Goal: Task Accomplishment & Management: Manage account settings

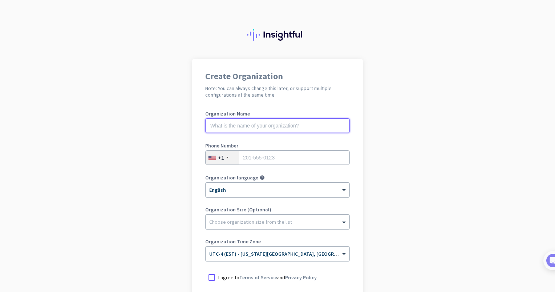
click at [252, 127] on input "text" at bounding box center [277, 125] width 144 height 15
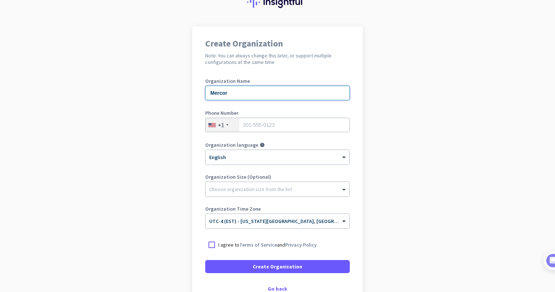
type input "Mercor"
click at [263, 123] on input "tel" at bounding box center [277, 125] width 144 height 15
type input "8324574773"
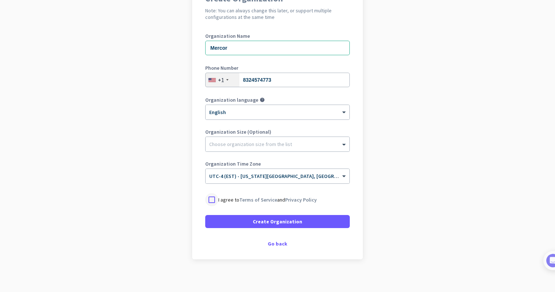
click at [208, 198] on div at bounding box center [211, 199] width 13 height 13
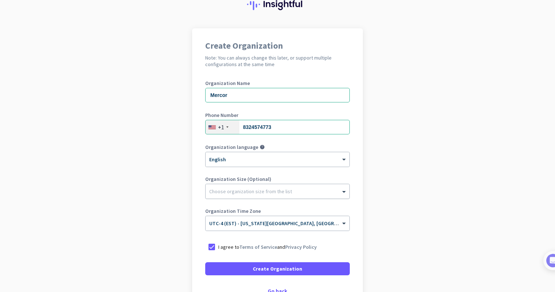
scroll to position [30, 0]
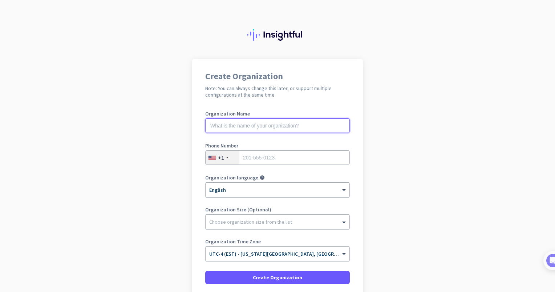
click at [229, 128] on input "text" at bounding box center [277, 125] width 144 height 15
type input "Mercor"
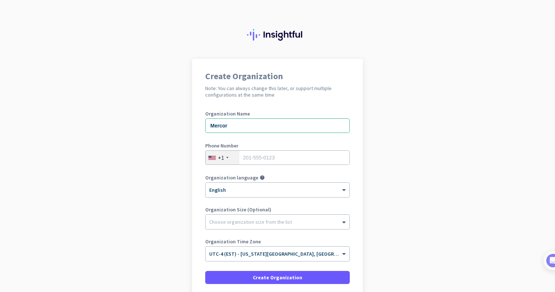
click at [259, 146] on label "Phone Number" at bounding box center [277, 145] width 144 height 5
click at [256, 157] on input "tel" at bounding box center [277, 157] width 144 height 15
type input "8324574773"
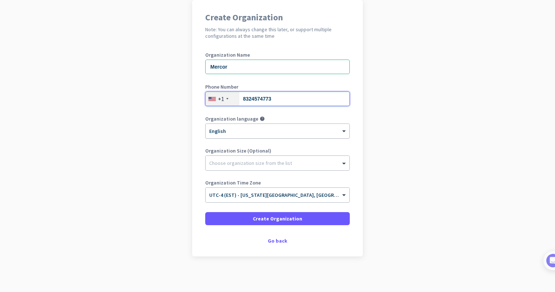
scroll to position [60, 0]
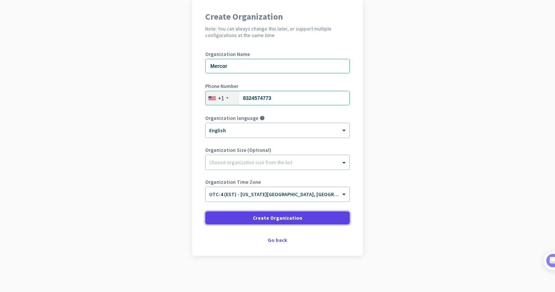
click at [260, 215] on span "Create Organization" at bounding box center [277, 217] width 49 height 7
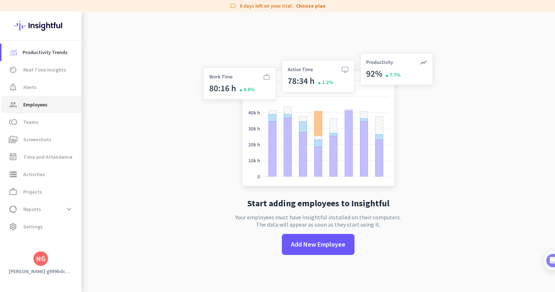
click at [38, 105] on span "Employees" at bounding box center [35, 104] width 24 height 9
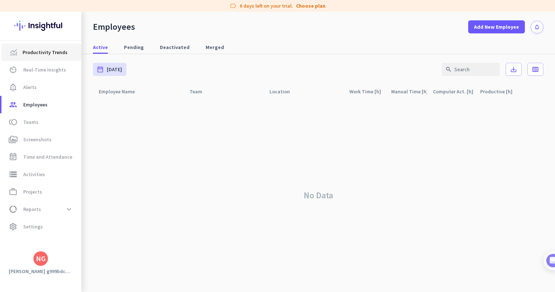
click at [40, 52] on span "Productivity Trends" at bounding box center [45, 52] width 45 height 9
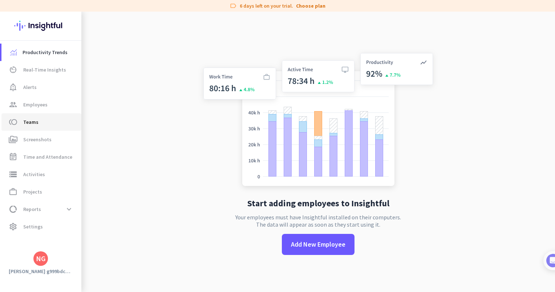
click at [45, 123] on span "toll Teams" at bounding box center [41, 122] width 68 height 9
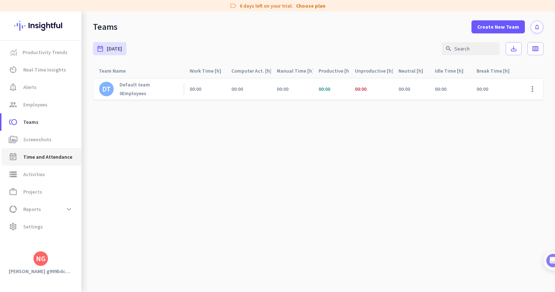
click at [51, 164] on link "event_note Time and Attendance" at bounding box center [41, 156] width 80 height 17
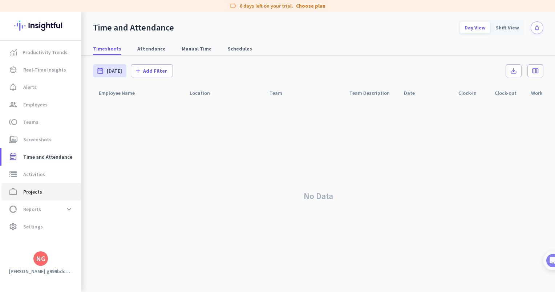
click at [41, 192] on span "work_outline Projects" at bounding box center [41, 191] width 68 height 9
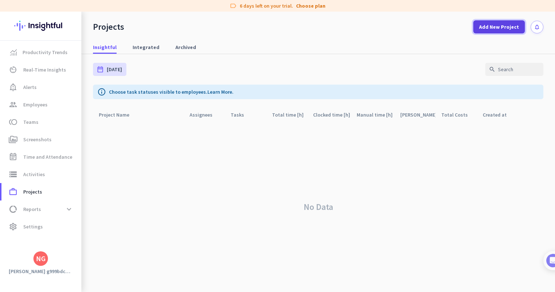
click at [497, 25] on span "Add New Project" at bounding box center [499, 26] width 40 height 7
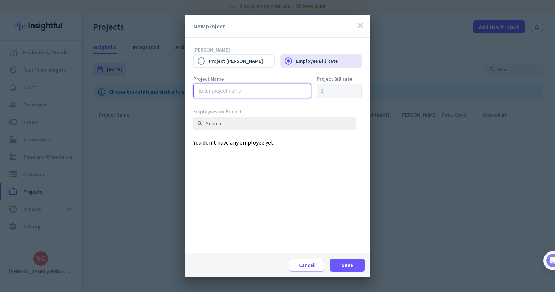
click at [228, 90] on input "text" at bounding box center [252, 91] width 118 height 15
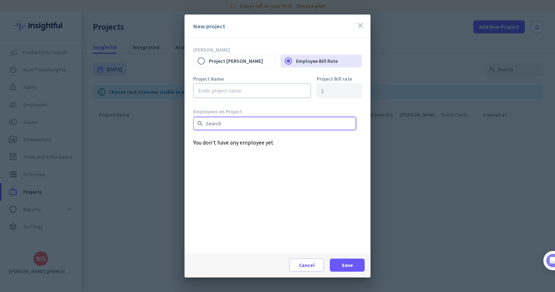
click at [227, 123] on input "text" at bounding box center [274, 123] width 163 height 13
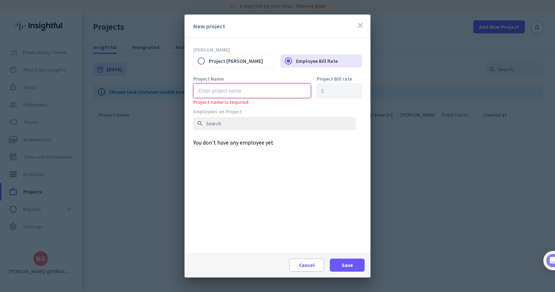
click at [215, 93] on input "text" at bounding box center [252, 91] width 118 height 15
click at [363, 24] on icon "close" at bounding box center [360, 25] width 9 height 9
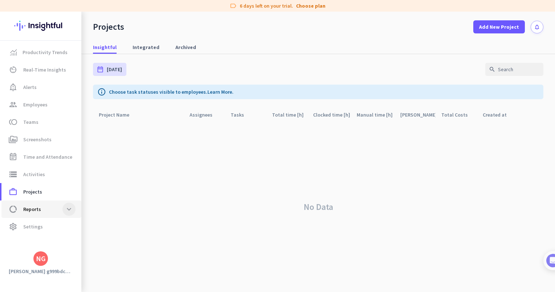
click at [73, 212] on span at bounding box center [68, 209] width 13 height 13
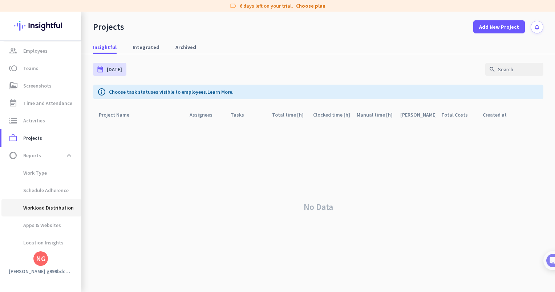
scroll to position [74, 0]
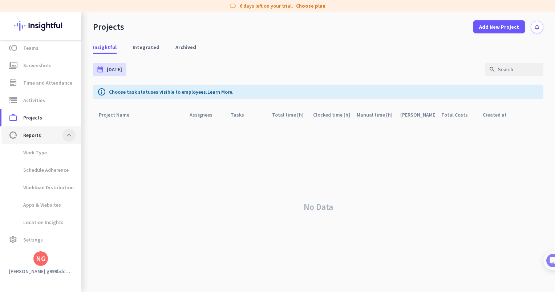
click at [69, 134] on span at bounding box center [68, 135] width 13 height 13
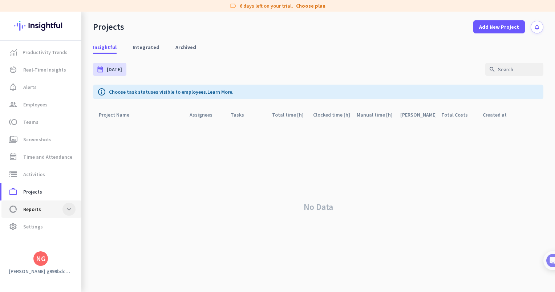
scroll to position [0, 0]
click at [44, 228] on span "settings Settings" at bounding box center [41, 226] width 68 height 9
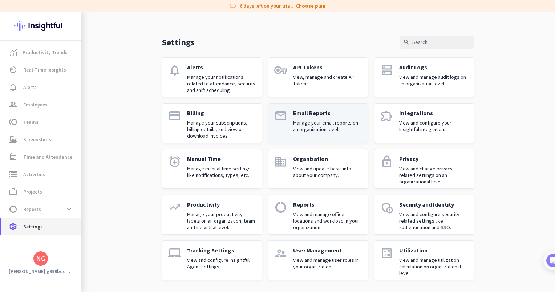
scroll to position [11, 0]
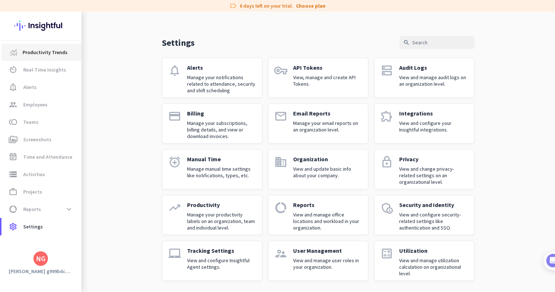
click at [41, 59] on link "Productivity Trends" at bounding box center [41, 52] width 80 height 17
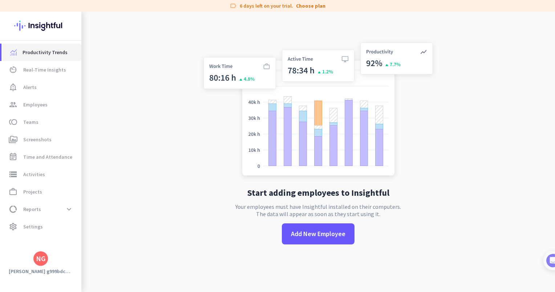
scroll to position [12, 0]
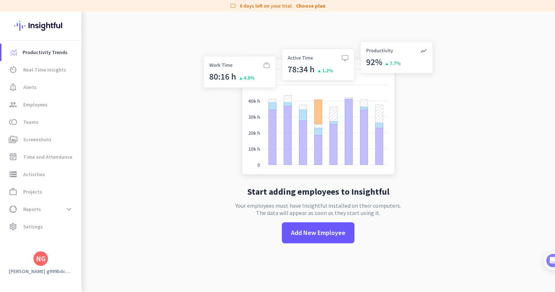
click at [42, 264] on div "NG" at bounding box center [40, 258] width 15 height 15
click at [160, 163] on div at bounding box center [277, 146] width 555 height 292
click at [45, 224] on span "settings Settings" at bounding box center [41, 226] width 68 height 9
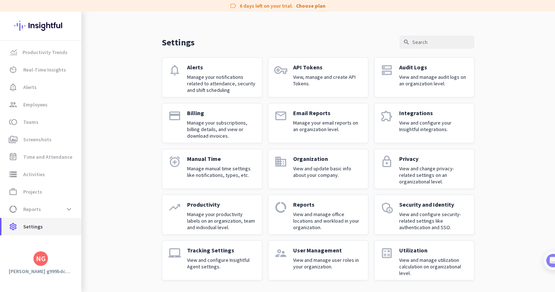
scroll to position [11, 0]
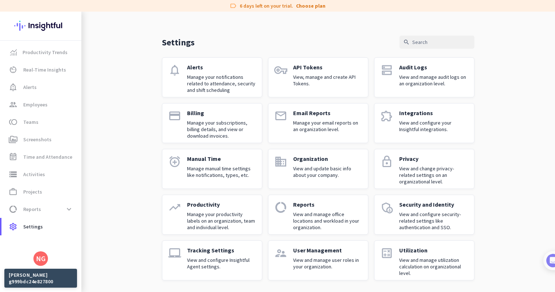
click at [42, 273] on div "[PERSON_NAME] g999bdc24e827800" at bounding box center [40, 278] width 73 height 19
click at [42, 260] on mat-tooltip-component "[PERSON_NAME] g999bdc24e827800" at bounding box center [40, 255] width 73 height 19
click at [46, 278] on div "Productivity Trends av_timer Real-Time Insights notification_important Alerts g…" at bounding box center [40, 152] width 81 height 280
click at [62, 272] on h3 "[PERSON_NAME] g999bdc24e827800" at bounding box center [40, 271] width 81 height 7
click at [67, 285] on div "Productivity Trends av_timer Real-Time Insights notification_important Alerts g…" at bounding box center [40, 152] width 81 height 280
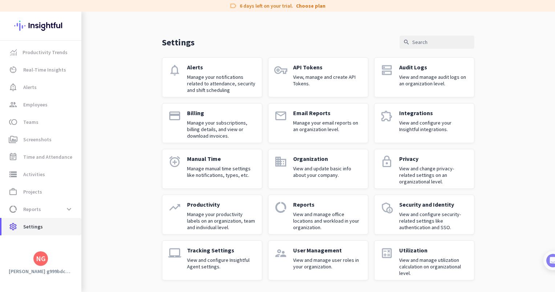
click at [46, 228] on span "settings Settings" at bounding box center [41, 226] width 68 height 9
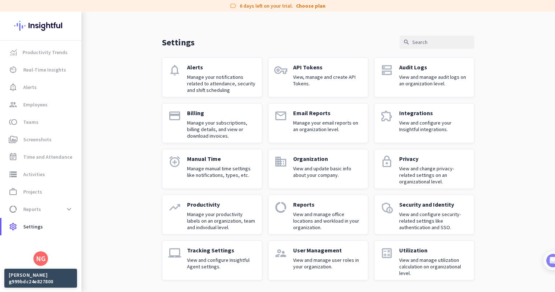
click at [61, 271] on div "[PERSON_NAME] g999bdc24e827800" at bounding box center [40, 278] width 73 height 19
drag, startPoint x: 61, startPoint y: 271, endPoint x: 45, endPoint y: 258, distance: 20.7
click at [45, 258] on mat-tooltip-component "[PERSON_NAME] g999bdc24e827800" at bounding box center [40, 255] width 73 height 19
click at [288, 163] on link "domain Organization View and update basic info about your company." at bounding box center [318, 169] width 100 height 40
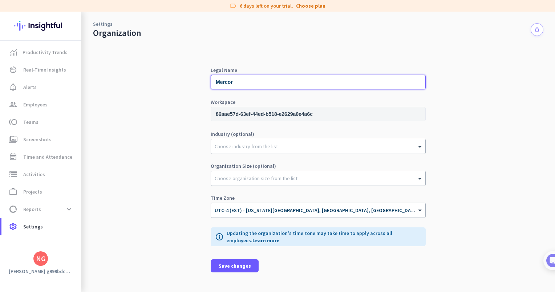
drag, startPoint x: 240, startPoint y: 78, endPoint x: 204, endPoint y: 78, distance: 36.0
click at [204, 78] on div "Legal Name Mercor Workspace 86aae57d-63ef-44ed-b518-e2629a0e4a6c Industry (opti…" at bounding box center [318, 164] width 450 height 253
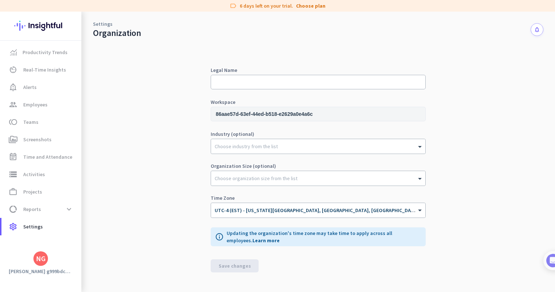
click at [272, 115] on input "86aae57d-63ef-44ed-b518-e2629a0e4a6c" at bounding box center [318, 114] width 215 height 15
click at [26, 212] on span "Reports" at bounding box center [32, 209] width 18 height 9
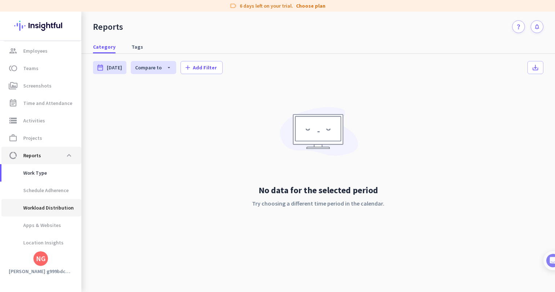
scroll to position [74, 0]
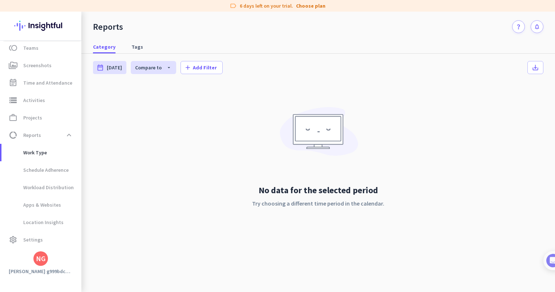
click at [47, 257] on div "NG" at bounding box center [40, 258] width 15 height 15
click at [66, 248] on span "Sign out" at bounding box center [79, 244] width 44 height 7
